Goal: Task Accomplishment & Management: Manage account settings

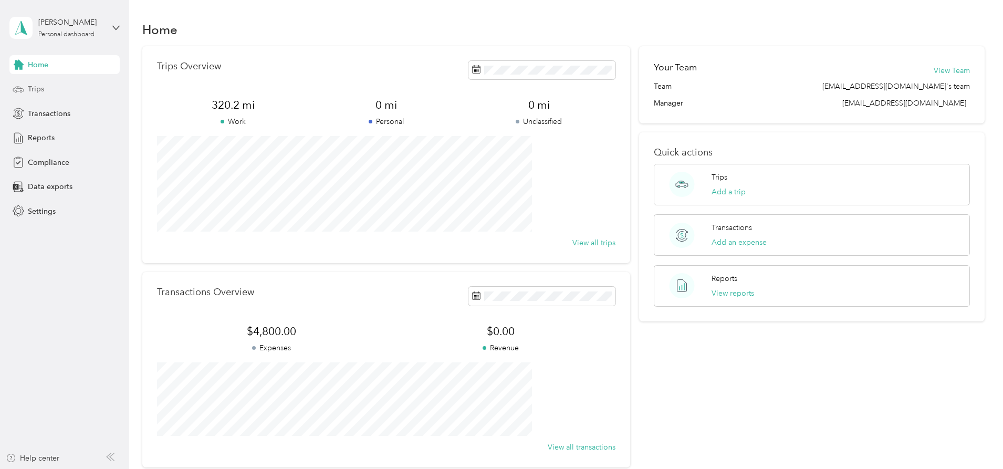
click at [35, 91] on span "Trips" at bounding box center [36, 88] width 16 height 11
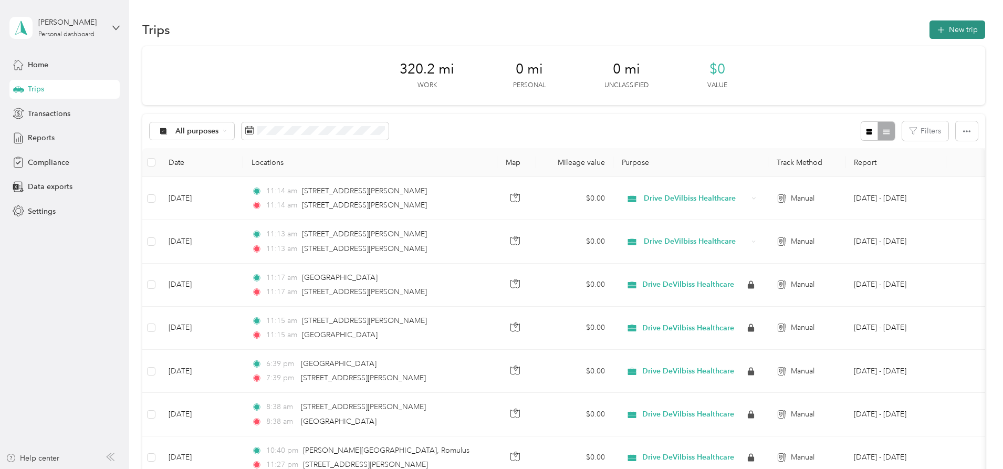
click at [929, 27] on button "New trip" at bounding box center [957, 29] width 56 height 18
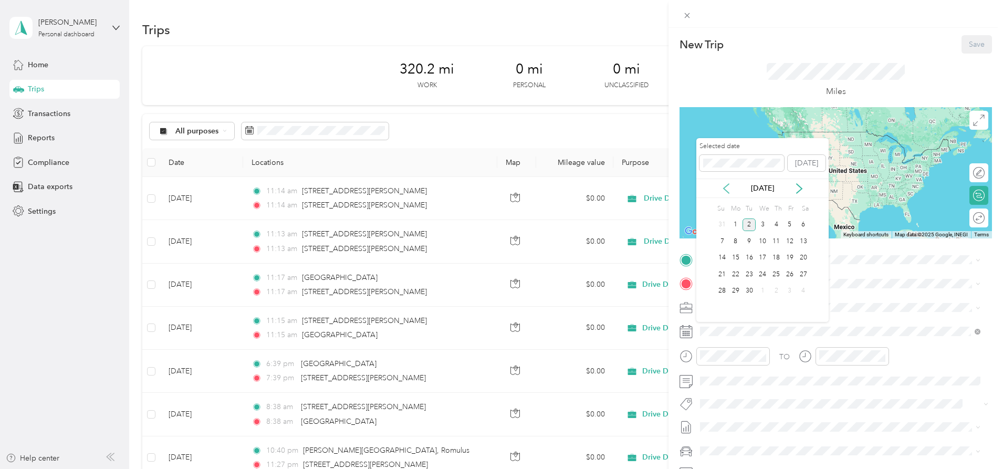
click at [725, 183] on icon at bounding box center [726, 188] width 10 height 10
click at [738, 276] on div "18" at bounding box center [736, 274] width 14 height 13
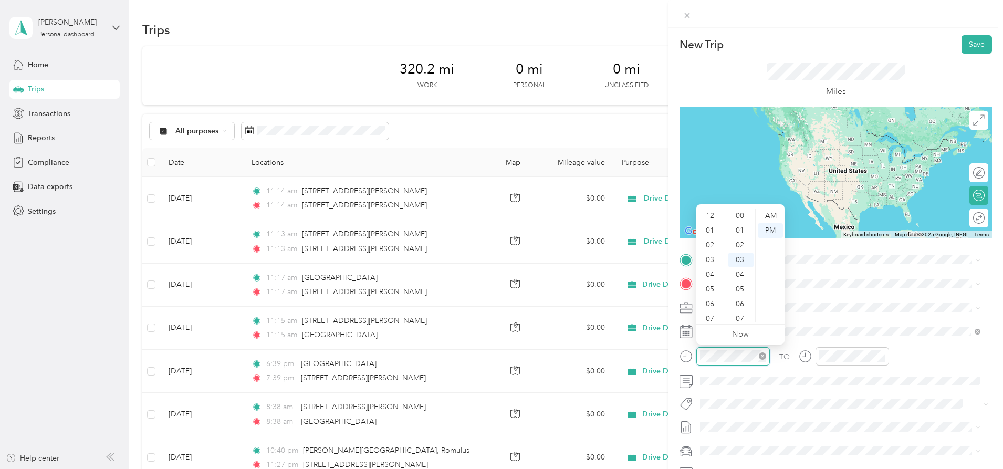
scroll to position [44, 0]
click at [709, 273] on div "08" at bounding box center [710, 270] width 25 height 15
click at [741, 214] on div "00" at bounding box center [740, 213] width 25 height 15
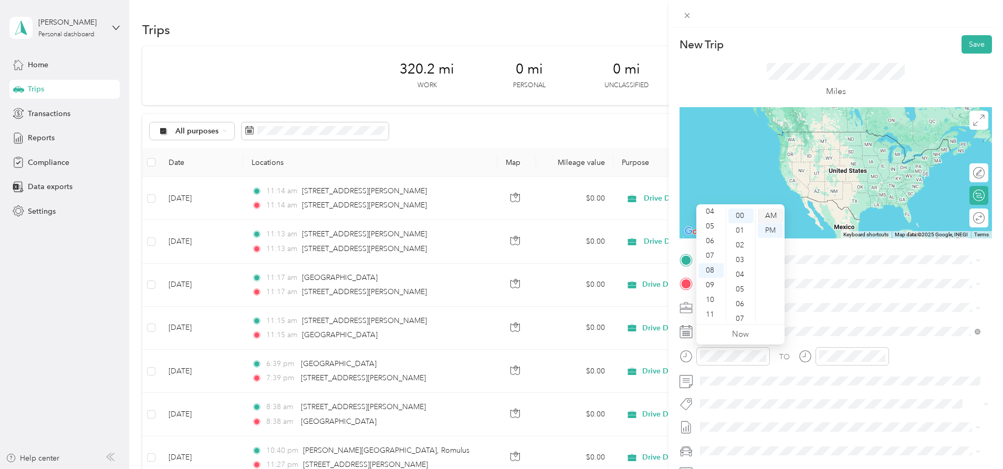
click at [770, 215] on div "AM" at bounding box center [769, 215] width 25 height 15
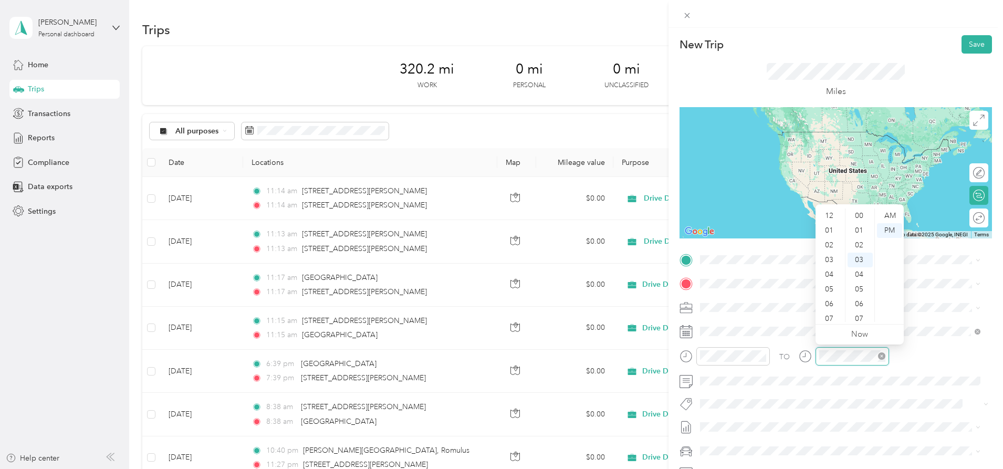
scroll to position [44, 0]
click at [831, 266] on div "08" at bounding box center [829, 270] width 25 height 15
click at [854, 311] on div "50" at bounding box center [859, 311] width 25 height 15
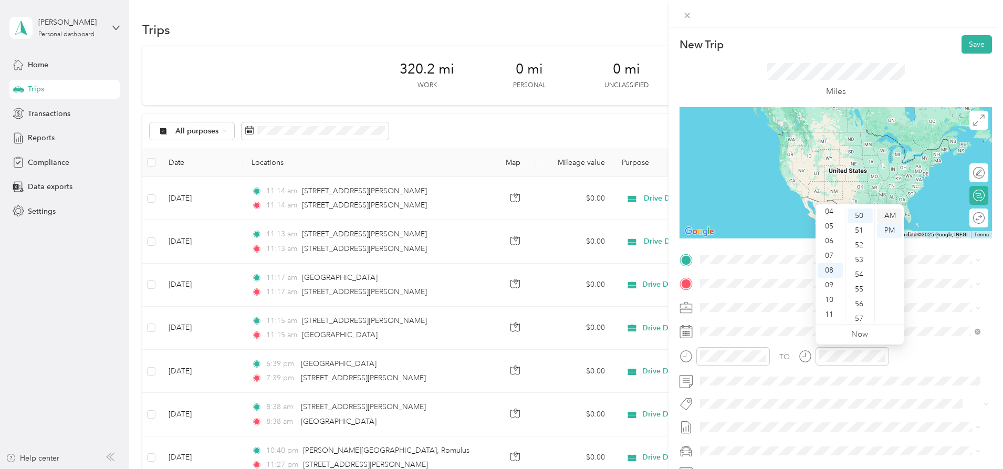
click at [887, 213] on div "AM" at bounding box center [889, 215] width 25 height 15
click at [751, 298] on span "[STREET_ADDRESS][PERSON_NAME][US_STATE]" at bounding box center [801, 293] width 163 height 9
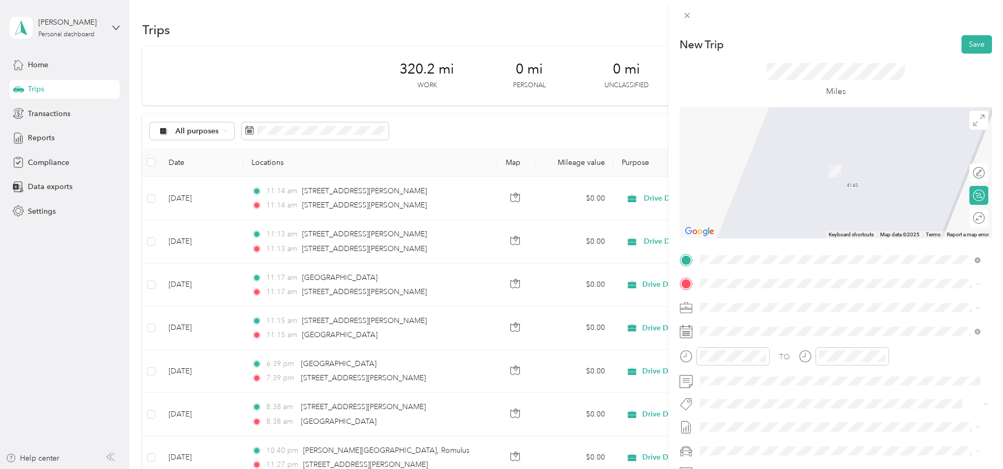
click at [758, 364] on span "[GEOGRAPHIC_DATA][US_STATE]" at bounding box center [777, 359] width 114 height 9
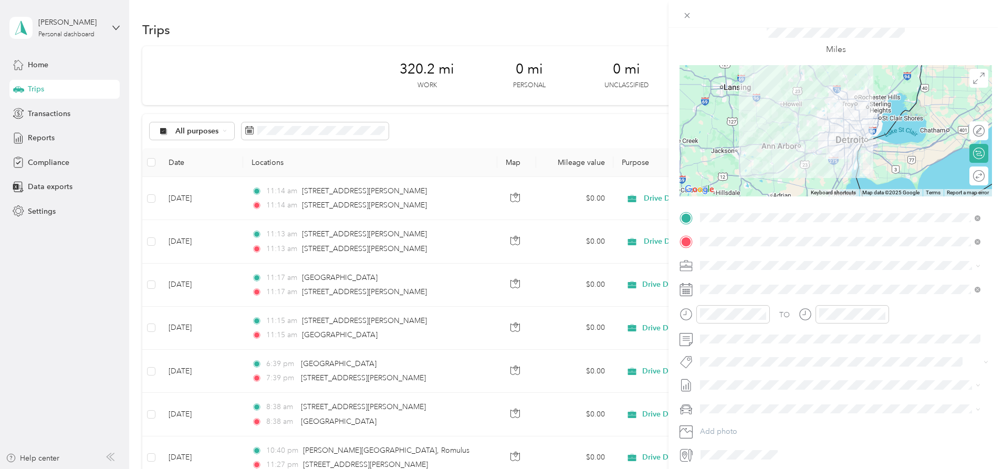
scroll to position [0, 0]
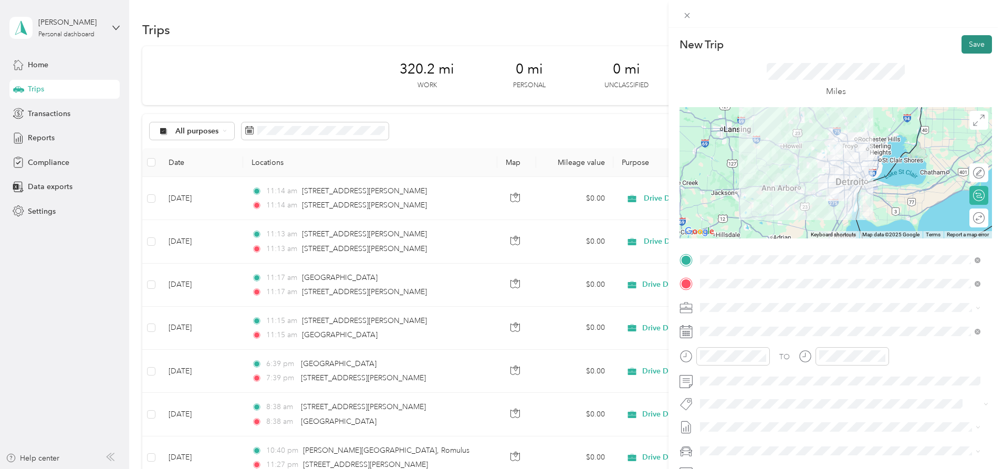
click at [962, 41] on button "Save" at bounding box center [976, 44] width 30 height 18
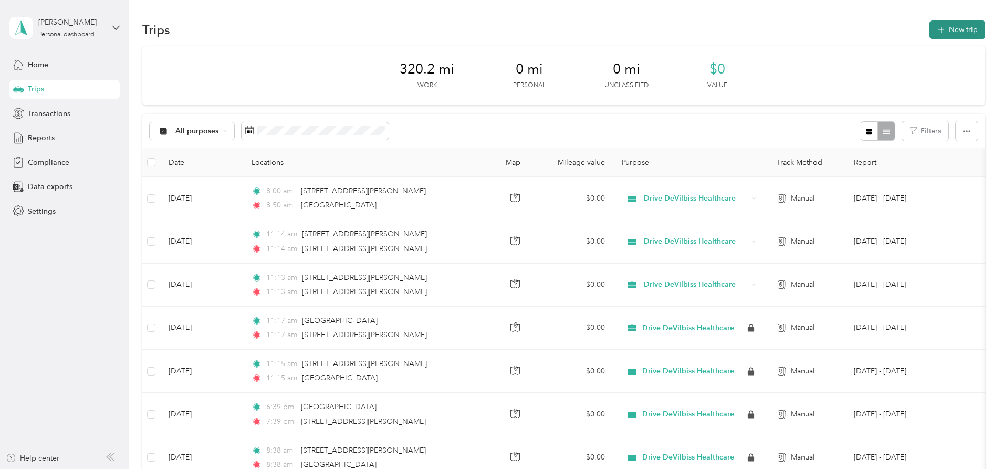
click at [929, 31] on button "New trip" at bounding box center [957, 29] width 56 height 18
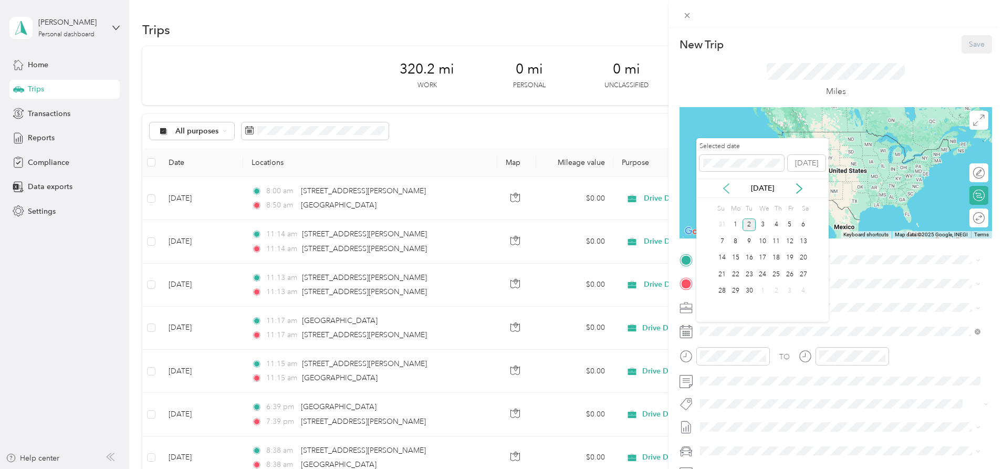
click at [721, 186] on icon at bounding box center [726, 188] width 10 height 10
click at [762, 279] on div "20" at bounding box center [762, 274] width 14 height 13
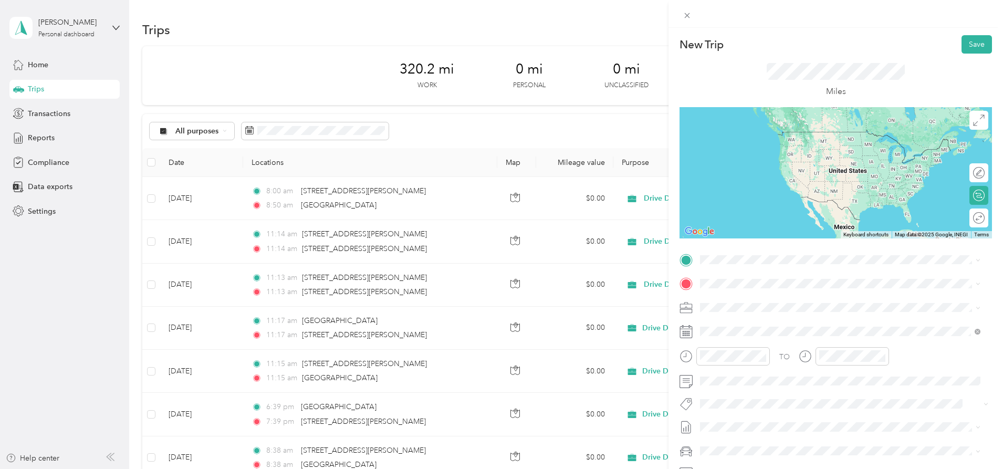
click at [778, 347] on div "[GEOGRAPHIC_DATA][US_STATE]" at bounding box center [839, 340] width 273 height 14
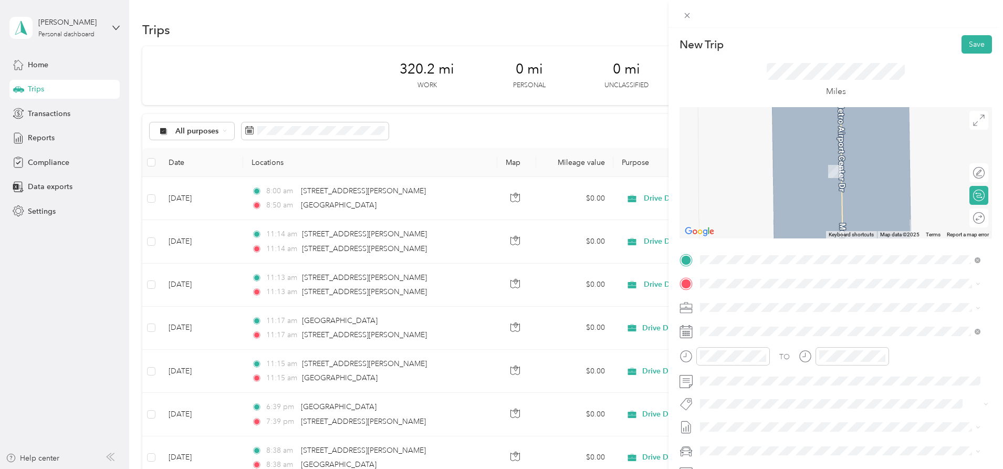
click at [755, 320] on span "[STREET_ADDRESS][PERSON_NAME][US_STATE]" at bounding box center [801, 315] width 163 height 9
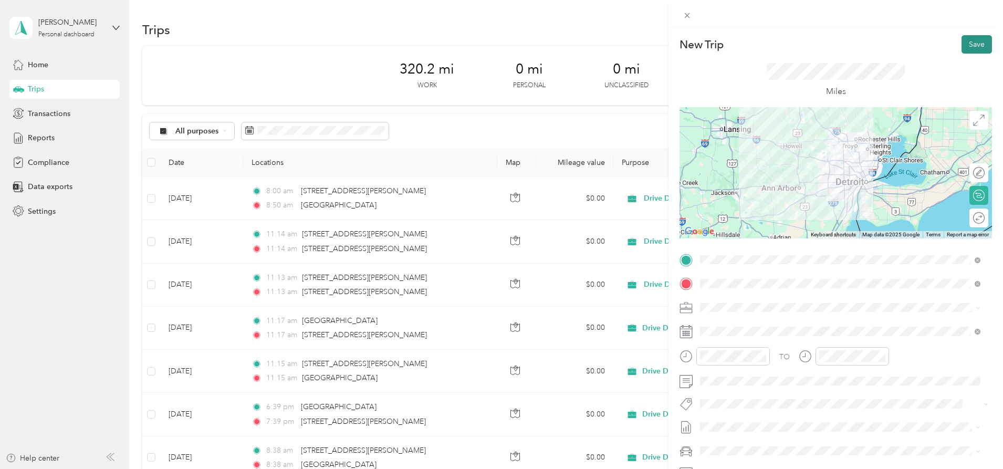
click at [971, 44] on button "Save" at bounding box center [976, 44] width 30 height 18
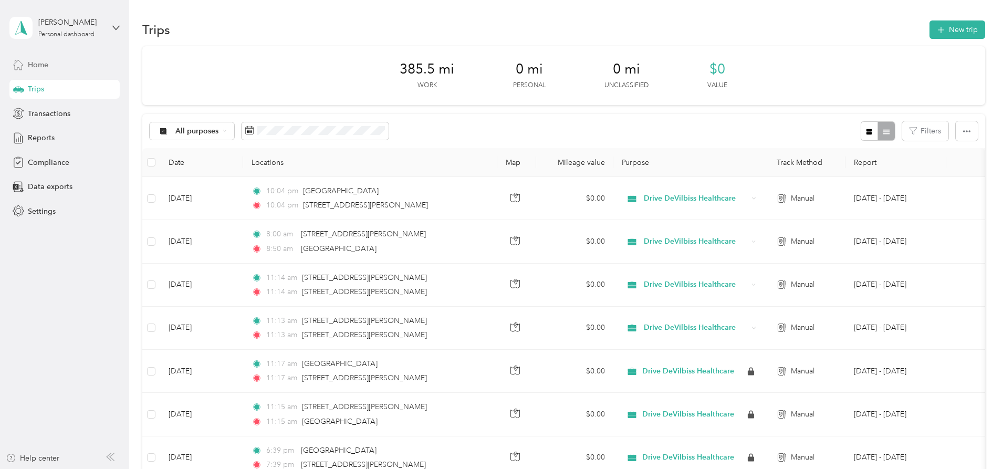
click at [27, 65] on div "Home" at bounding box center [64, 64] width 110 height 19
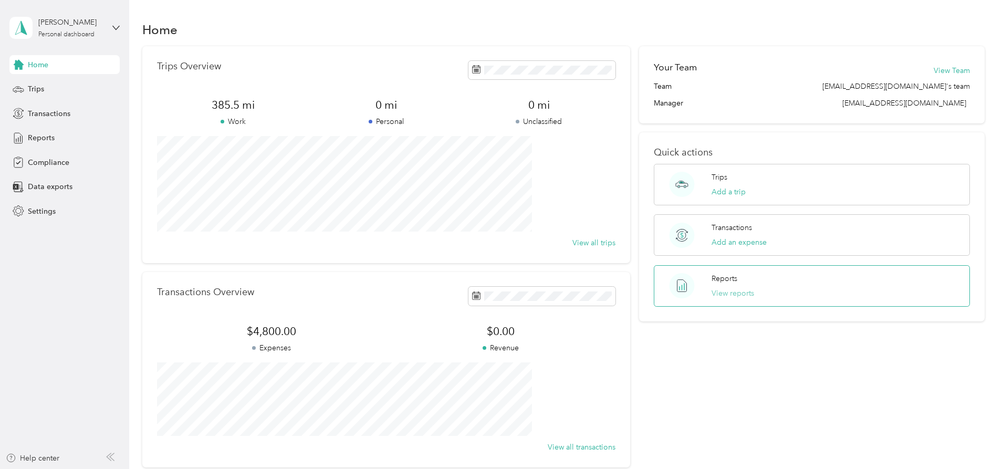
click at [715, 288] on button "View reports" at bounding box center [732, 293] width 43 height 11
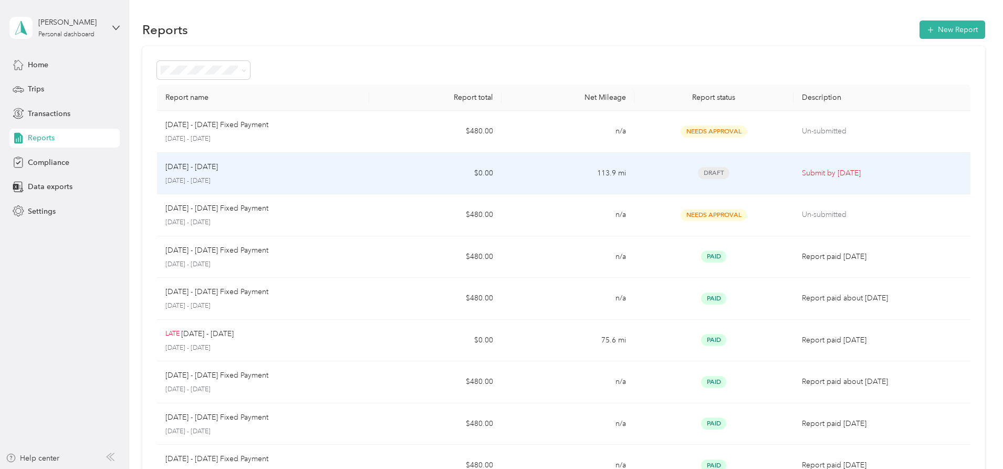
click at [252, 183] on p "[DATE] - [DATE]" at bounding box center [262, 180] width 195 height 9
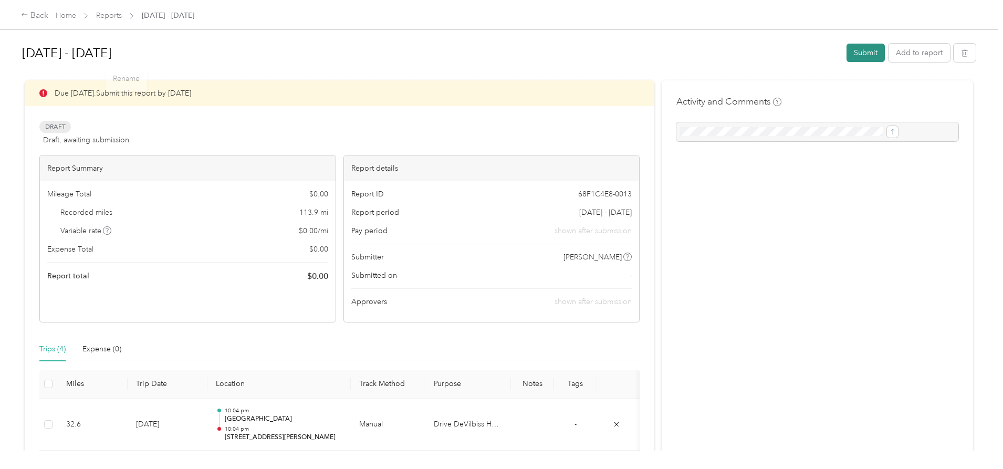
click at [846, 47] on button "Submit" at bounding box center [865, 53] width 38 height 18
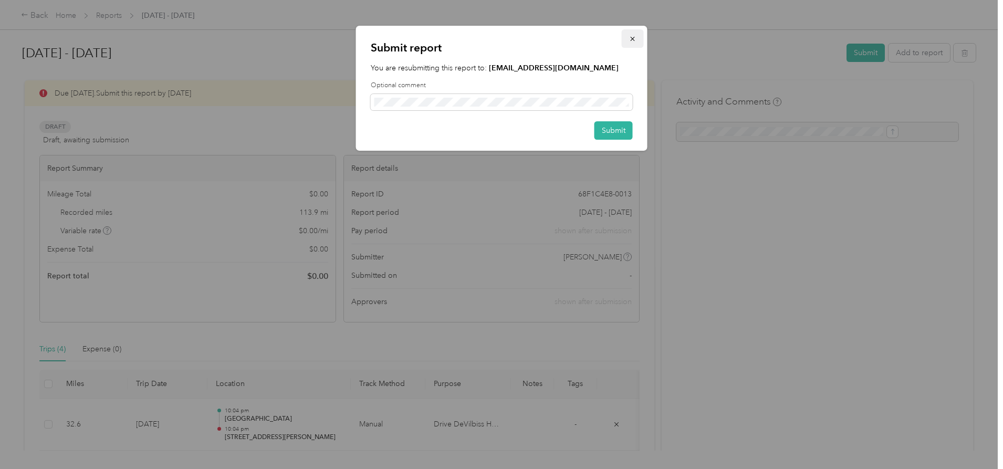
click at [632, 38] on icon "button" at bounding box center [632, 38] width 7 height 7
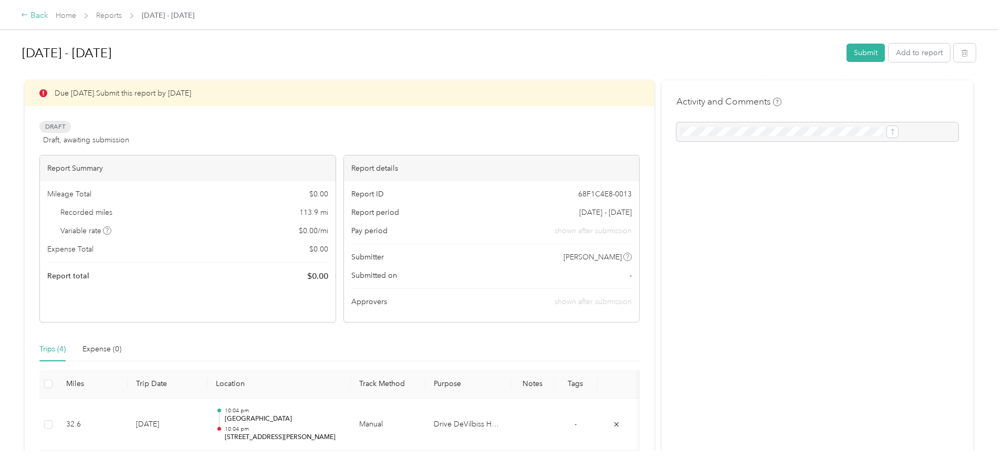
click at [48, 15] on div "Back" at bounding box center [34, 15] width 27 height 13
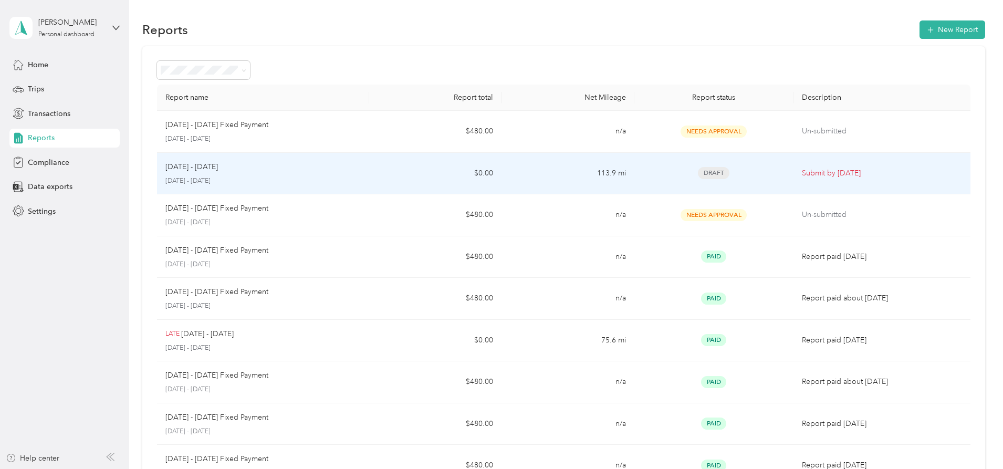
click at [256, 184] on p "[DATE] - [DATE]" at bounding box center [262, 180] width 195 height 9
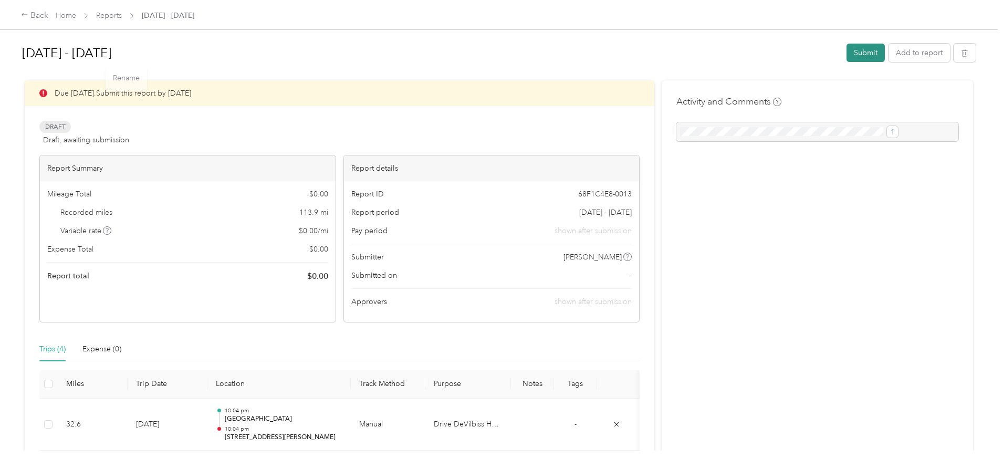
click at [846, 51] on button "Submit" at bounding box center [865, 53] width 38 height 18
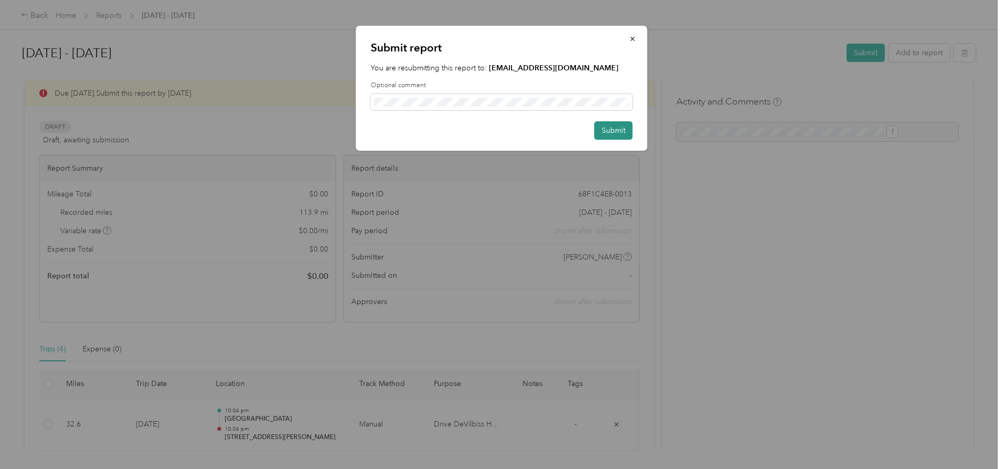
click at [615, 132] on button "Submit" at bounding box center [613, 130] width 38 height 18
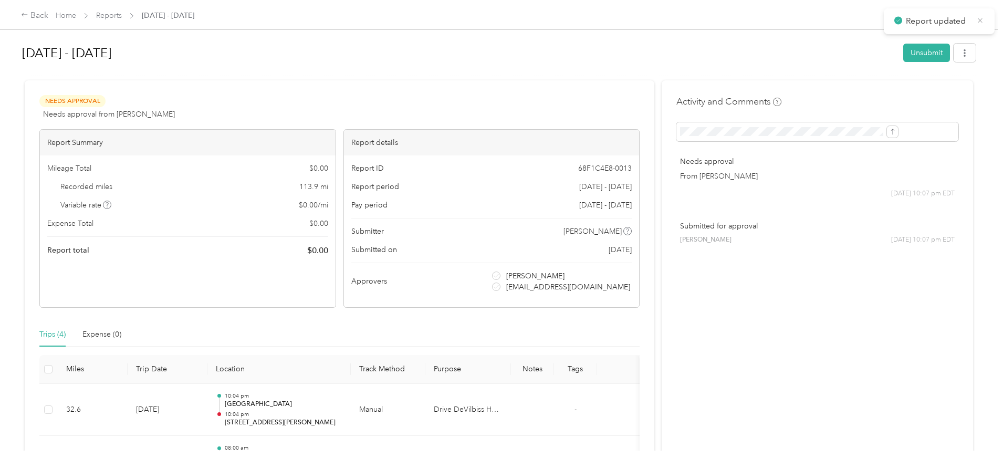
click at [979, 19] on icon at bounding box center [980, 20] width 8 height 9
click at [76, 20] on link "Home" at bounding box center [66, 15] width 20 height 9
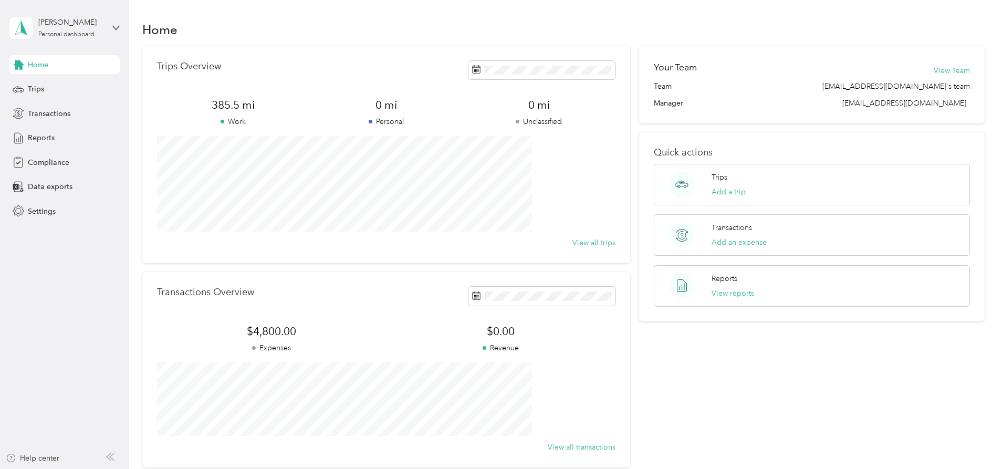
click at [34, 64] on span "Home" at bounding box center [38, 64] width 20 height 11
